Goal: Task Accomplishment & Management: Manage account settings

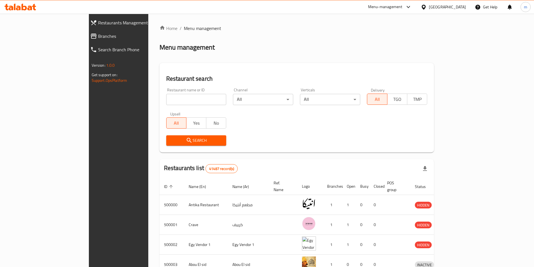
click at [98, 35] on span "Branches" at bounding box center [135, 36] width 75 height 7
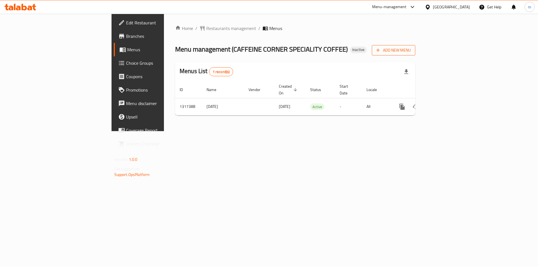
click at [411, 50] on span "Add New Menu" at bounding box center [394, 50] width 34 height 7
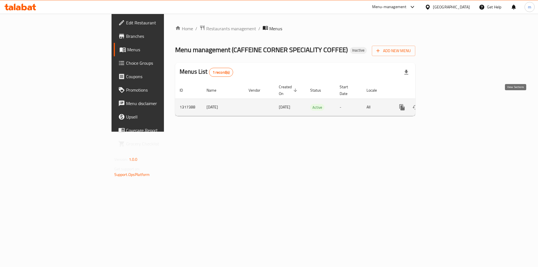
click at [449, 101] on link "enhanced table" at bounding box center [442, 107] width 13 height 13
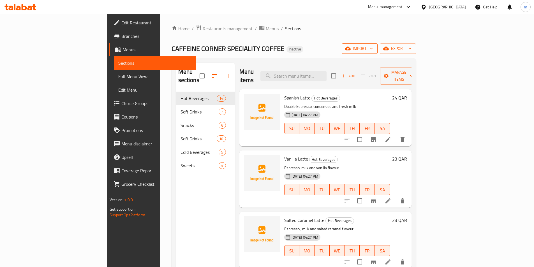
click at [373, 47] on span "import" at bounding box center [359, 48] width 27 height 7
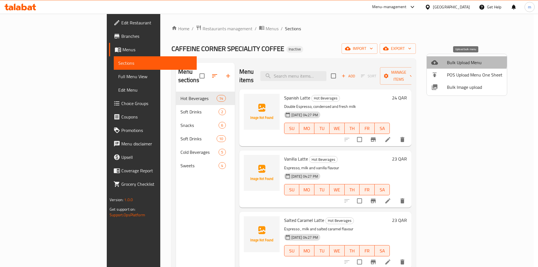
click at [444, 58] on li "Bulk Upload Menu" at bounding box center [467, 62] width 80 height 12
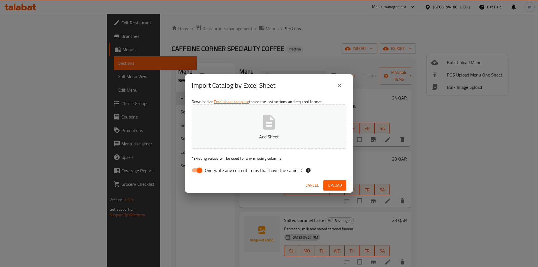
click at [245, 171] on span "Overwrite any current items that have the same ID." at bounding box center [254, 170] width 98 height 7
click at [216, 171] on input "Overwrite any current items that have the same ID." at bounding box center [200, 170] width 32 height 11
checkbox input "false"
click at [257, 126] on button "Add Sheet" at bounding box center [269, 127] width 155 height 44
click at [337, 186] on span "Upload" at bounding box center [335, 185] width 14 height 7
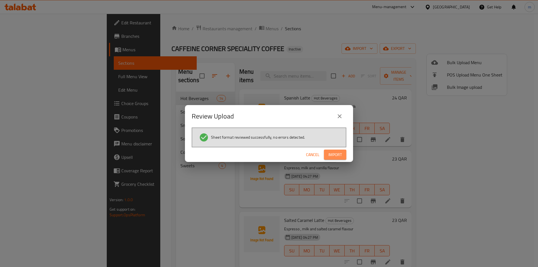
click at [337, 156] on span "Import" at bounding box center [335, 154] width 13 height 7
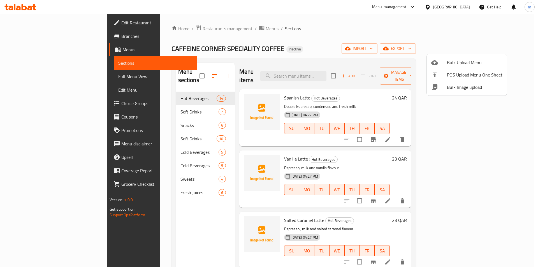
click at [367, 23] on div at bounding box center [269, 133] width 538 height 267
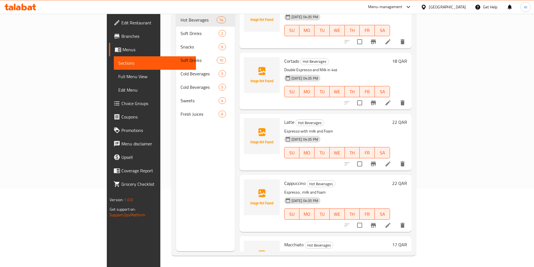
scroll to position [604, 0]
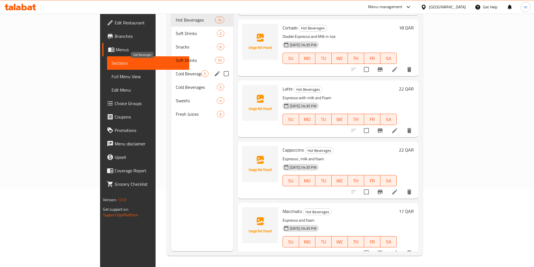
click at [176, 70] on span "Cold Beverages" at bounding box center [189, 73] width 26 height 7
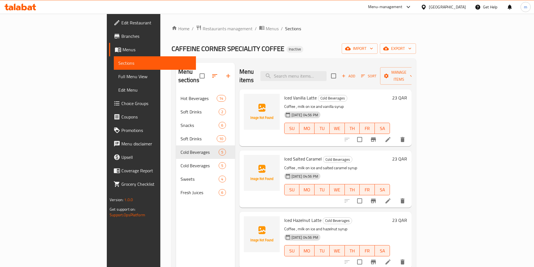
click at [118, 78] on span "Full Menu View" at bounding box center [154, 76] width 73 height 7
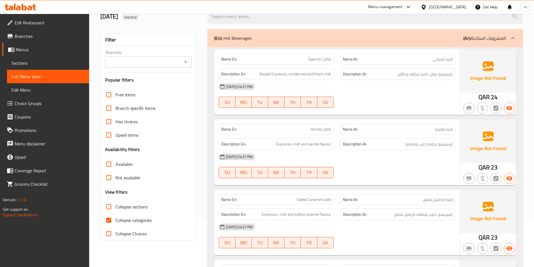
scroll to position [56, 0]
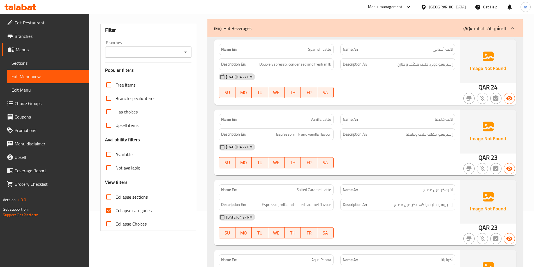
click at [137, 210] on span "Collapse categories" at bounding box center [134, 210] width 36 height 7
click at [116, 210] on input "Collapse categories" at bounding box center [108, 210] width 13 height 13
checkbox input "false"
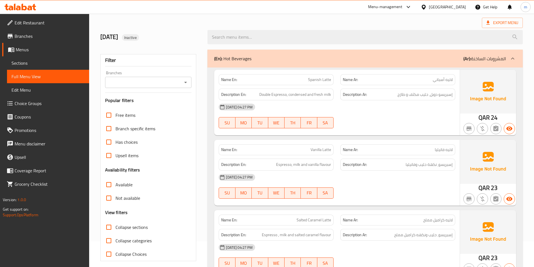
scroll to position [0, 0]
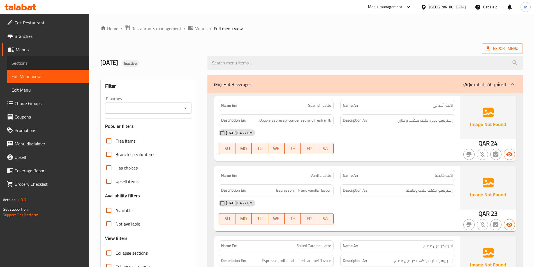
click at [45, 60] on span "Sections" at bounding box center [47, 63] width 73 height 7
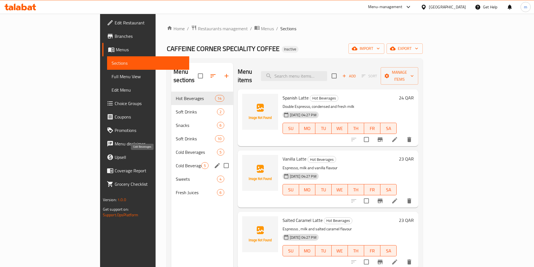
click at [176, 162] on span "Cold Beverages" at bounding box center [189, 165] width 26 height 7
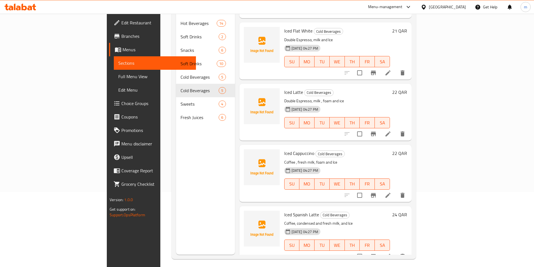
scroll to position [78, 0]
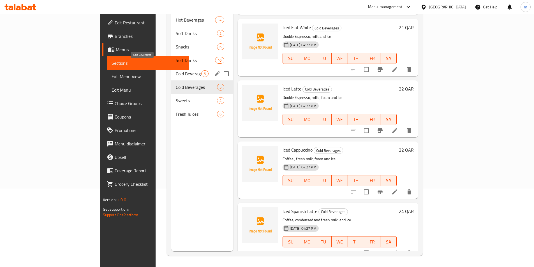
click at [176, 70] on span "Cold Beverages" at bounding box center [189, 73] width 26 height 7
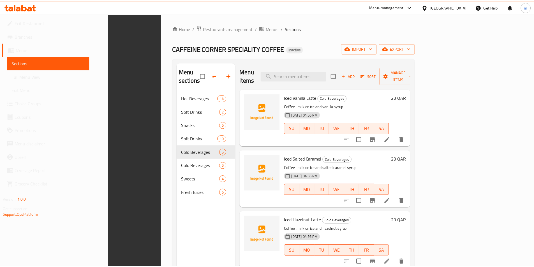
scroll to position [78, 0]
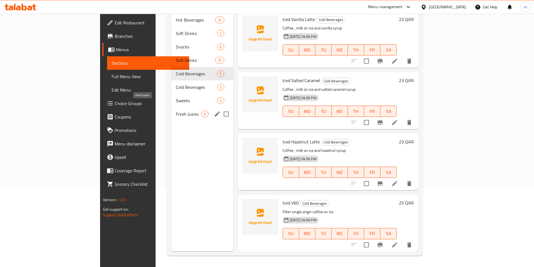
click at [176, 111] on span "Fresh Juices" at bounding box center [189, 114] width 26 height 7
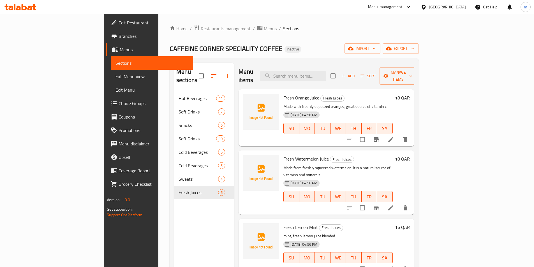
click at [116, 77] on span "Full Menu View" at bounding box center [152, 76] width 73 height 7
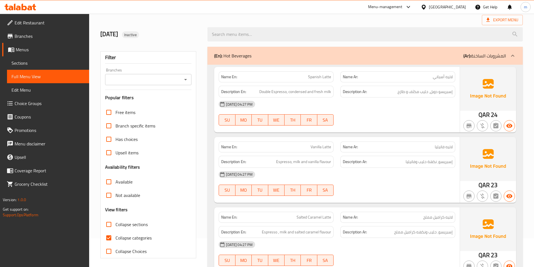
scroll to position [56, 0]
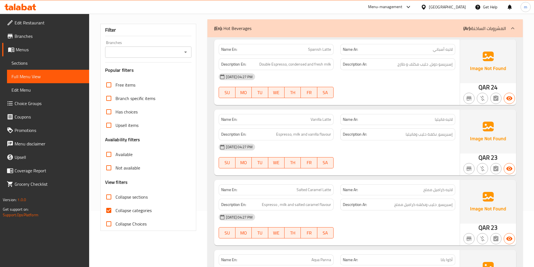
click at [141, 213] on span "Collapse categories" at bounding box center [134, 210] width 36 height 7
click at [116, 213] on input "Collapse categories" at bounding box center [108, 210] width 13 height 13
checkbox input "false"
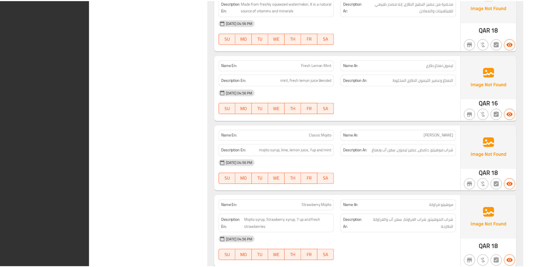
scroll to position [3895, 0]
